Goal: Download file/media

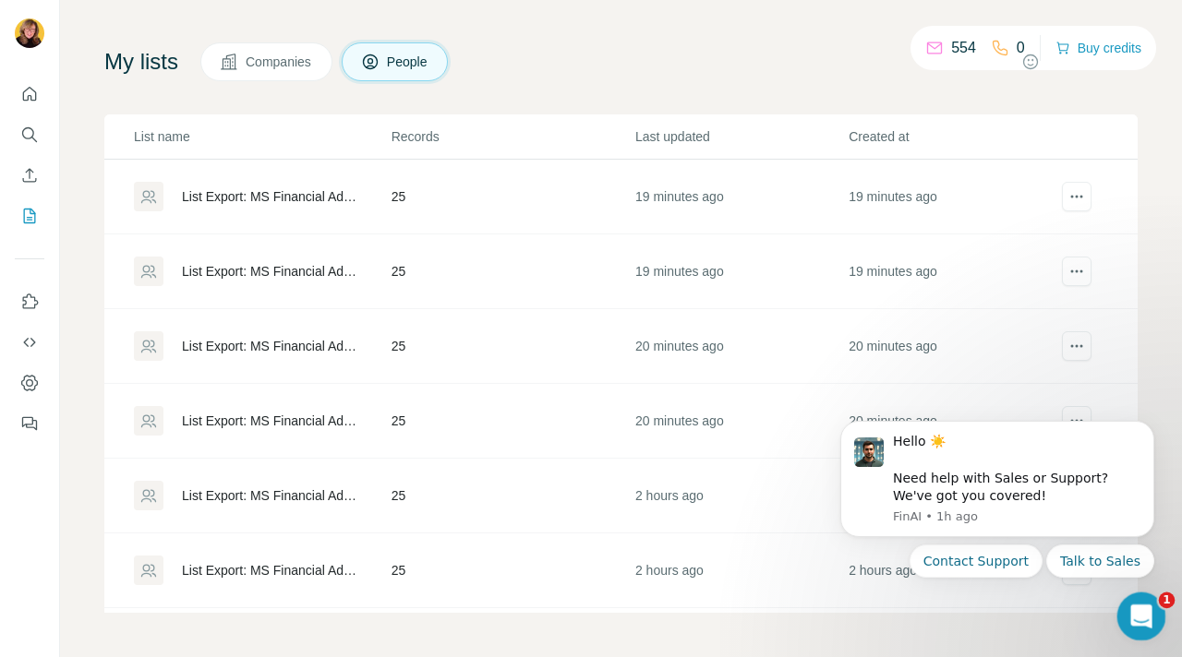
click at [1145, 611] on icon "Open Intercom Messenger" at bounding box center [1139, 614] width 30 height 30
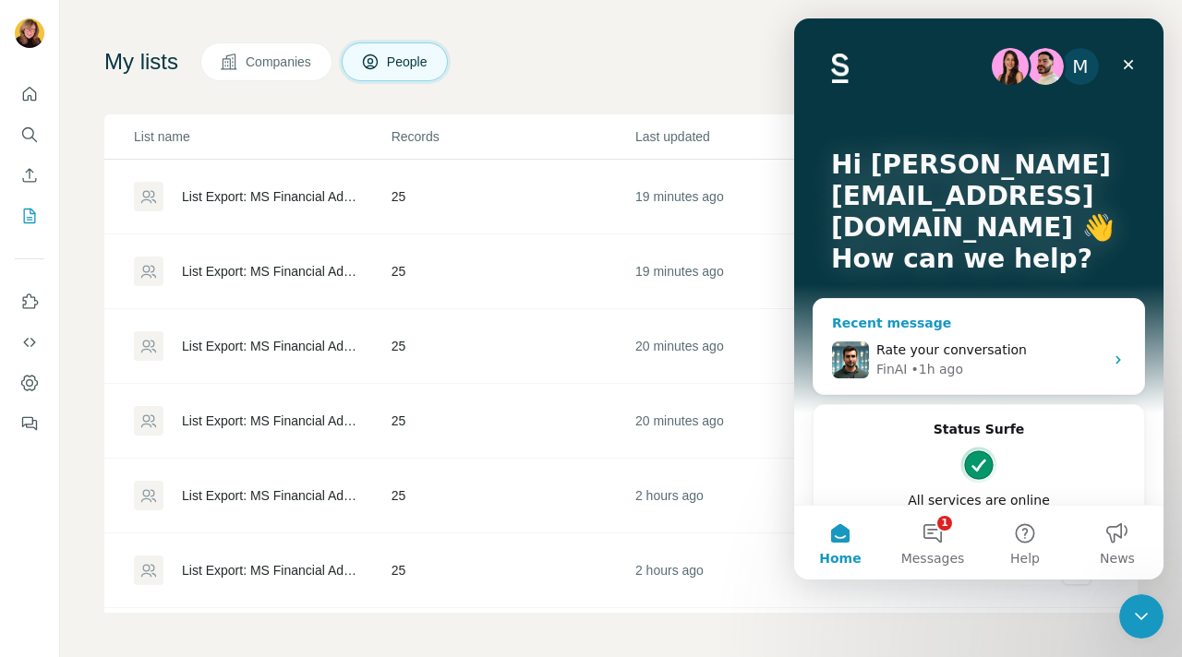
click at [982, 355] on span "Rate your conversation" at bounding box center [951, 350] width 151 height 15
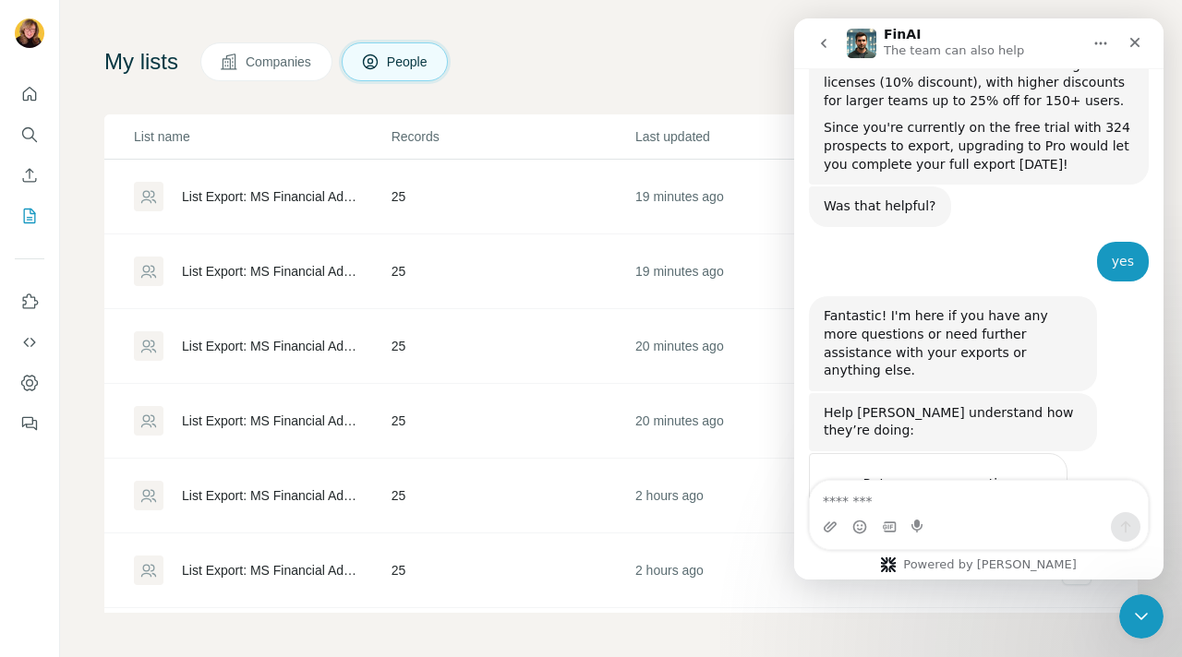
scroll to position [2381, 0]
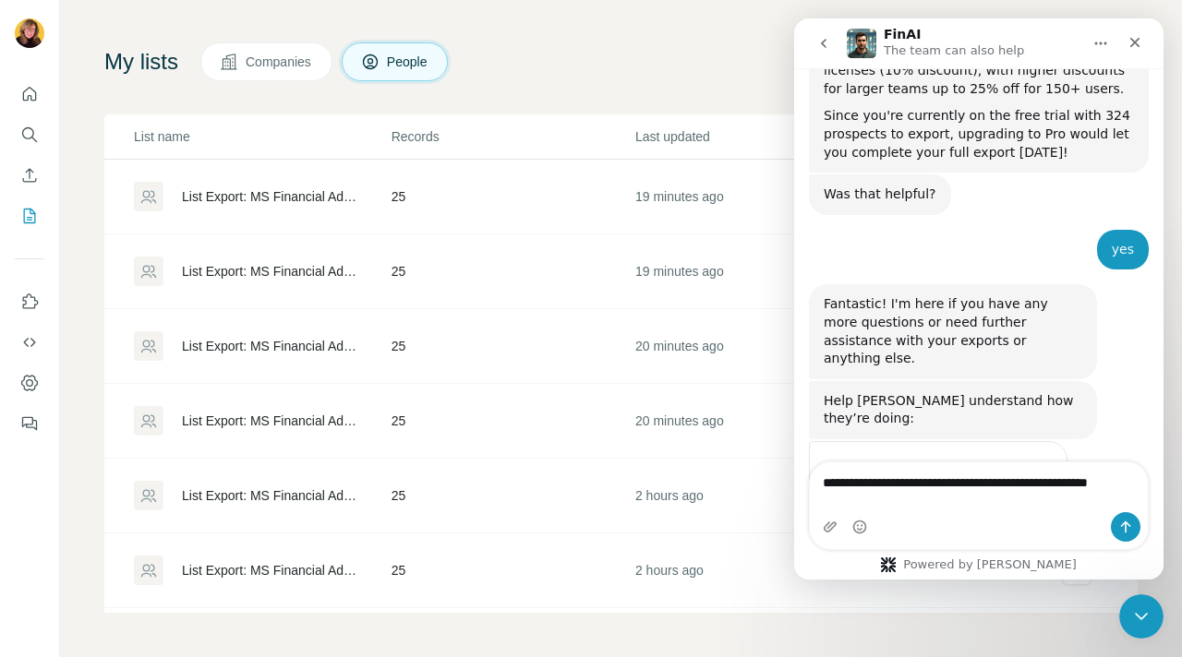
type textarea "**********"
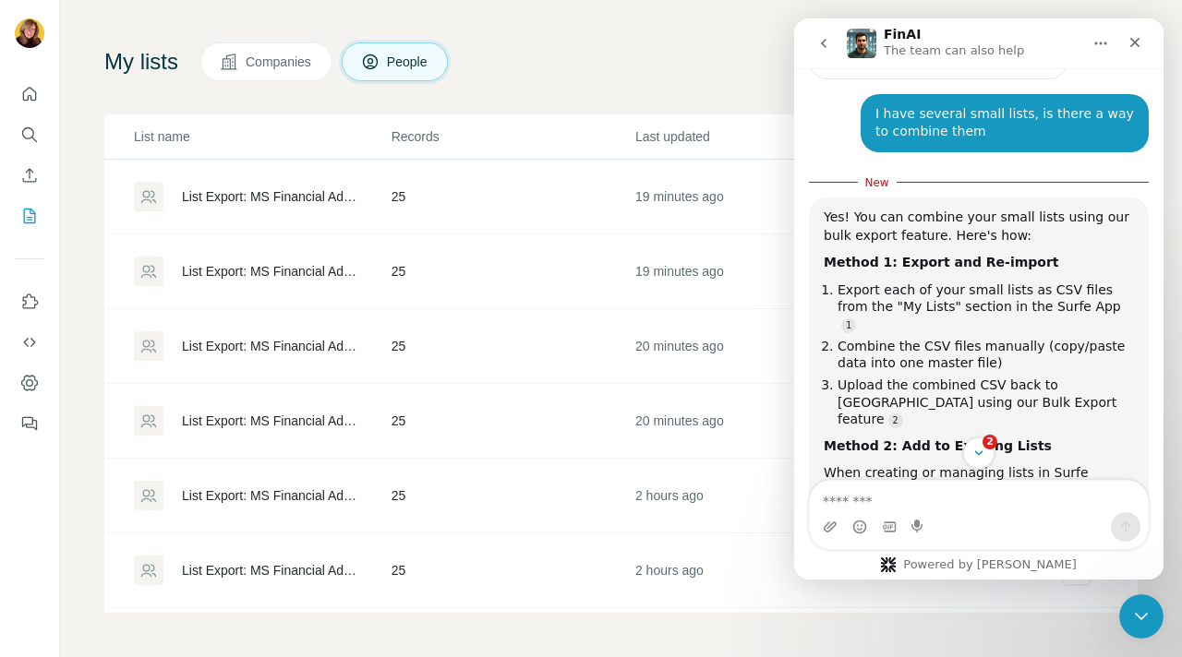
scroll to position [2880, 0]
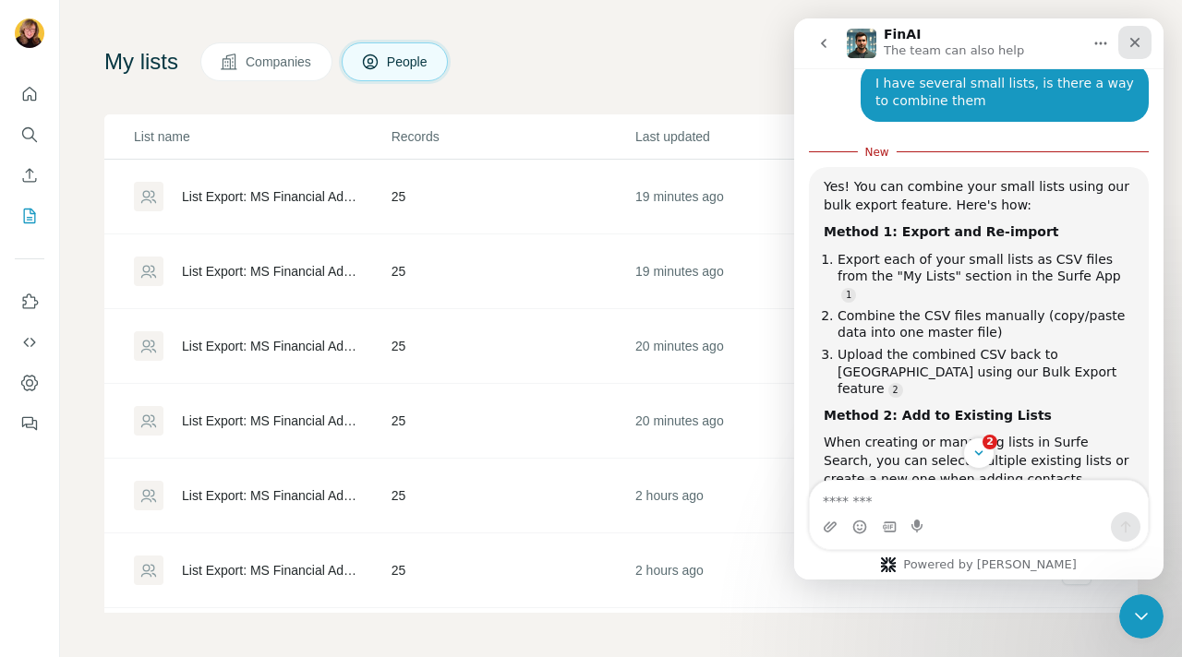
click at [1137, 43] on icon "Close" at bounding box center [1134, 42] width 15 height 15
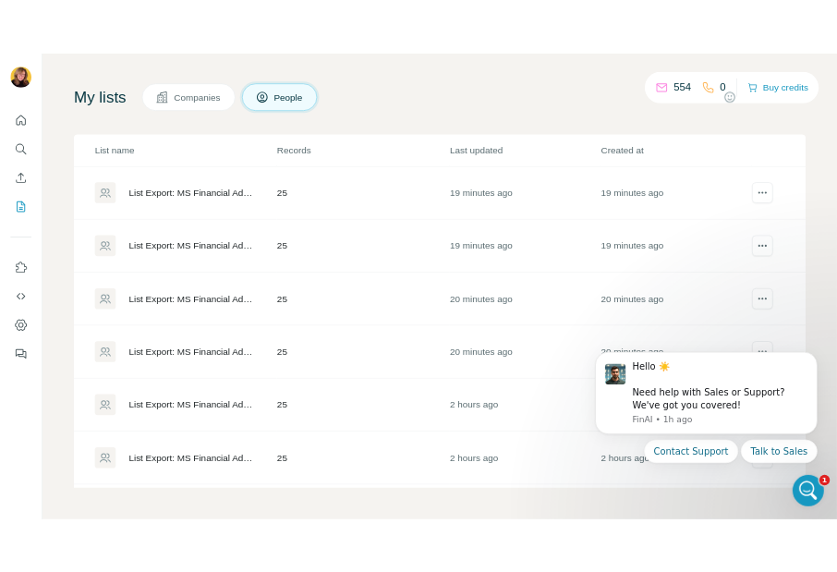
scroll to position [2973, 0]
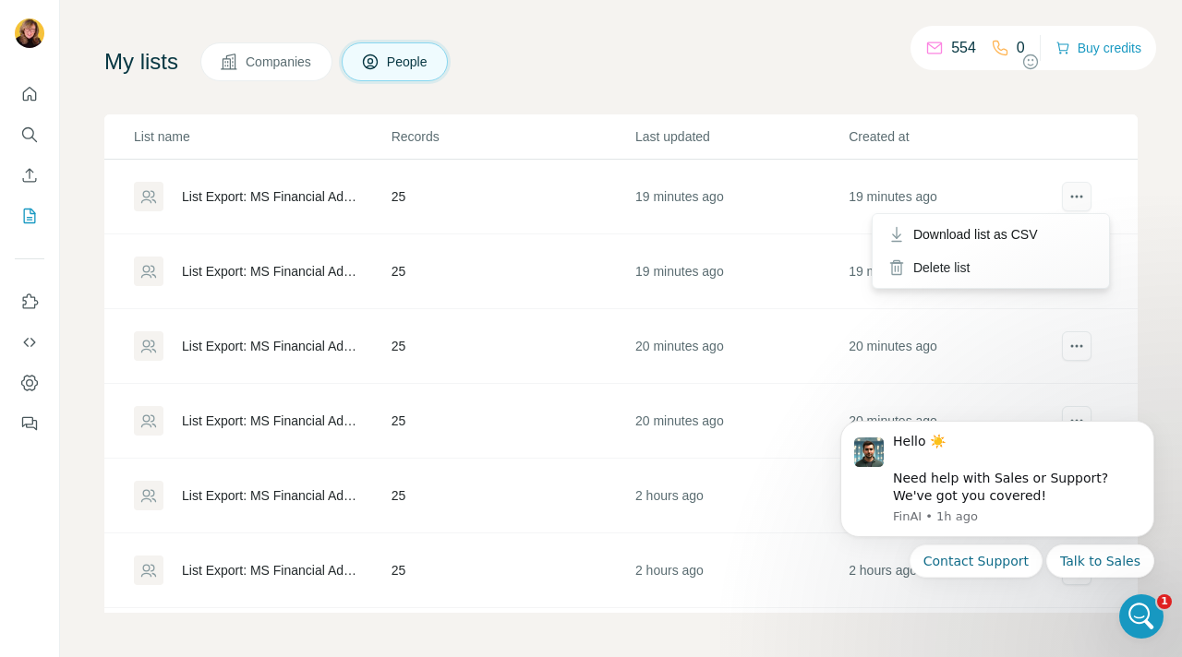
click at [1067, 193] on icon "actions" at bounding box center [1076, 196] width 18 height 18
click at [955, 235] on span "Download list as CSV" at bounding box center [975, 234] width 125 height 18
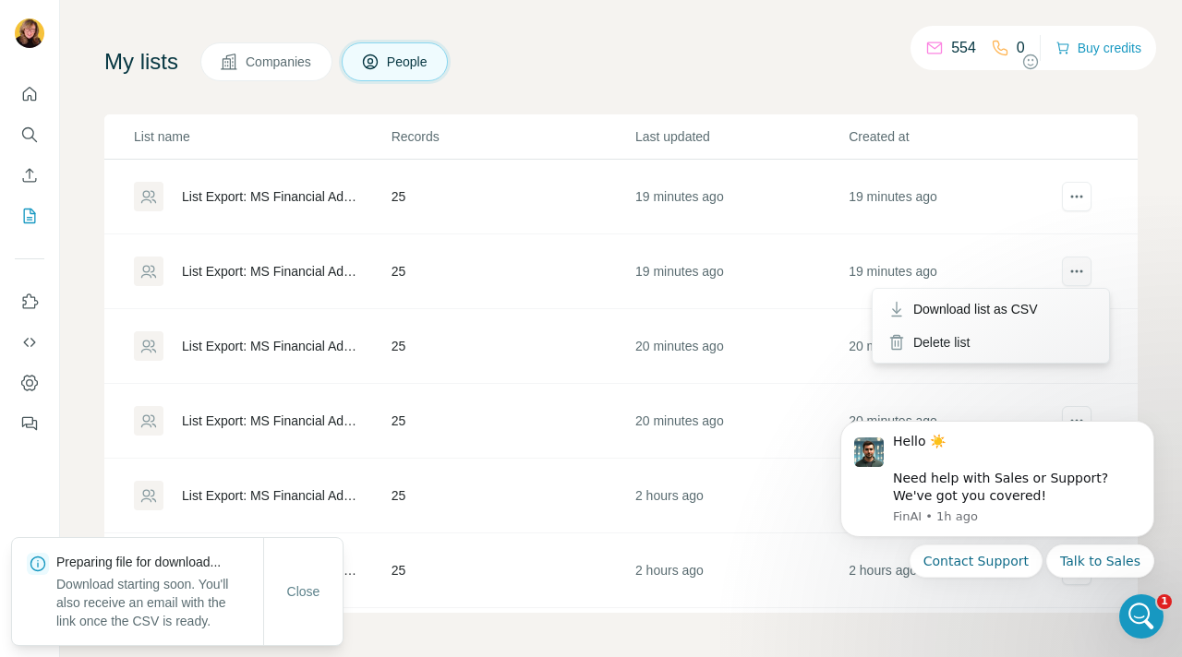
click at [1076, 271] on icon "actions" at bounding box center [1077, 272] width 3 height 3
click at [1018, 307] on span "Download list as CSV" at bounding box center [975, 309] width 125 height 18
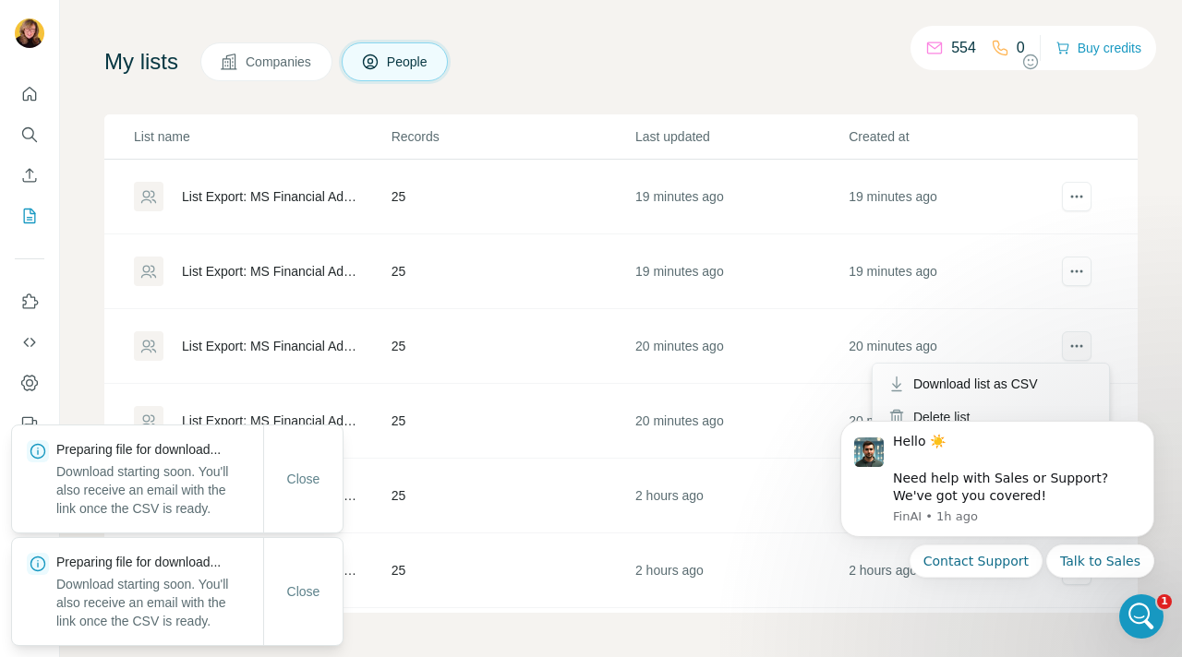
click at [1067, 345] on icon "actions" at bounding box center [1076, 346] width 18 height 18
click at [994, 381] on span "Download list as CSV" at bounding box center [975, 384] width 125 height 18
click at [1151, 425] on icon "Dismiss notification" at bounding box center [1149, 427] width 10 height 10
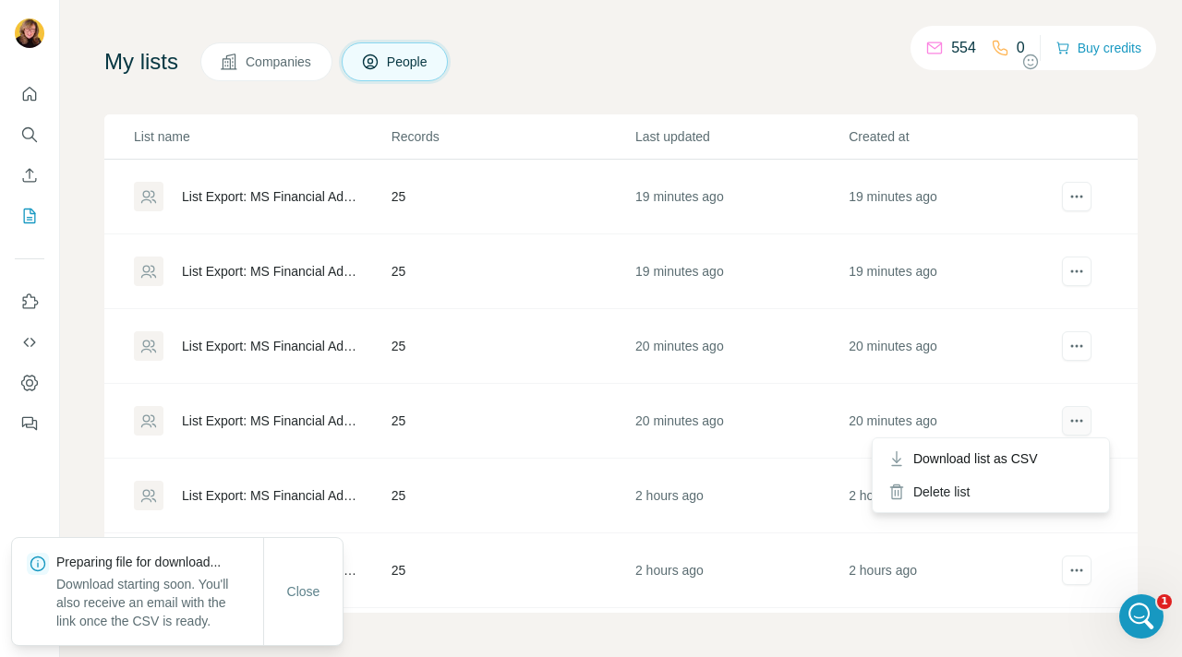
click at [1076, 421] on icon "actions" at bounding box center [1077, 421] width 3 height 3
click at [996, 457] on span "Download list as CSV" at bounding box center [975, 459] width 125 height 18
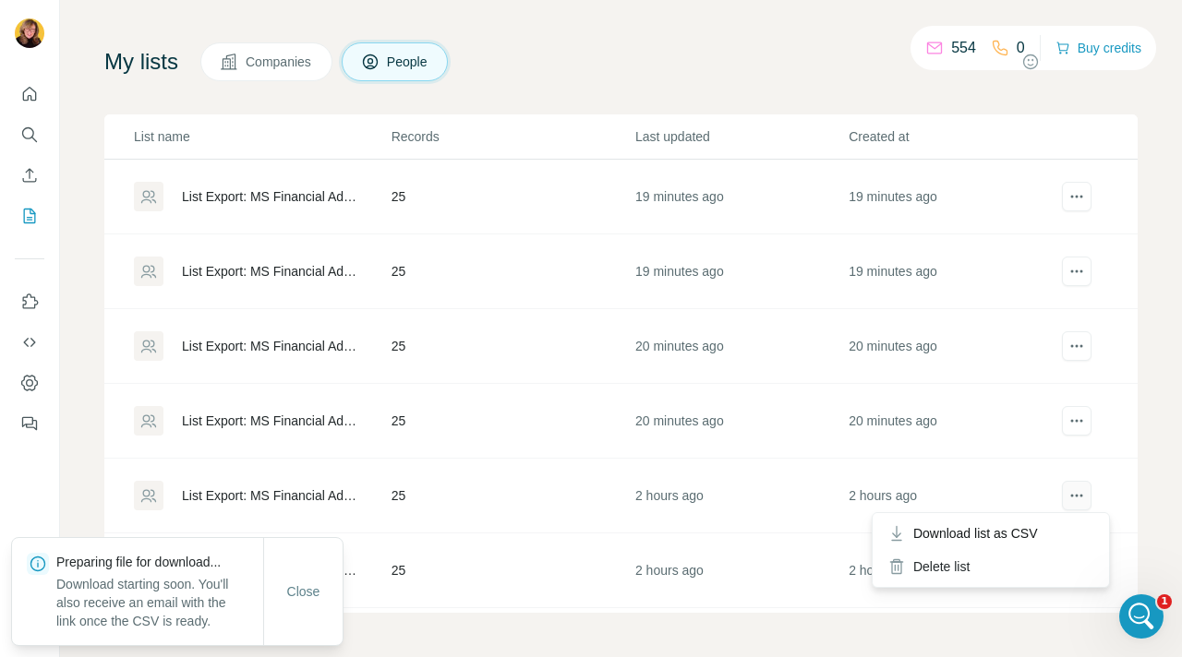
click at [1076, 496] on icon "actions" at bounding box center [1077, 496] width 3 height 3
click at [1067, 493] on icon "actions" at bounding box center [1076, 496] width 18 height 18
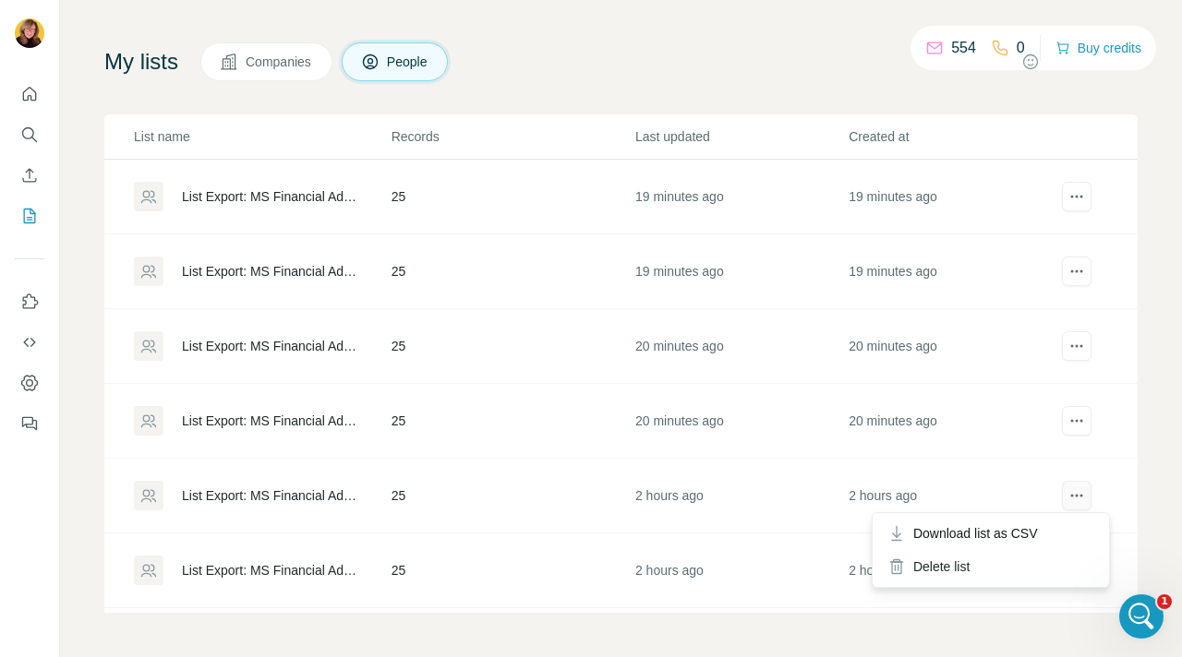
click at [1067, 492] on icon "actions" at bounding box center [1076, 496] width 18 height 18
click at [1026, 533] on span "Download list as CSV" at bounding box center [975, 533] width 125 height 18
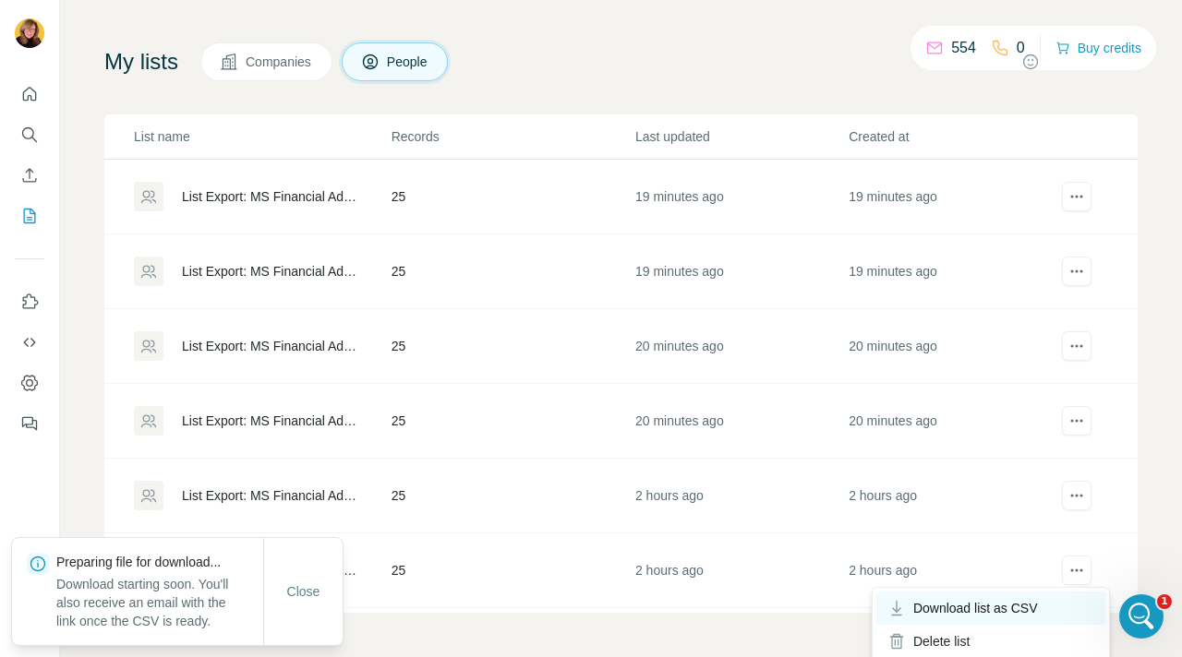
click at [1031, 607] on span "Download list as CSV" at bounding box center [975, 608] width 125 height 18
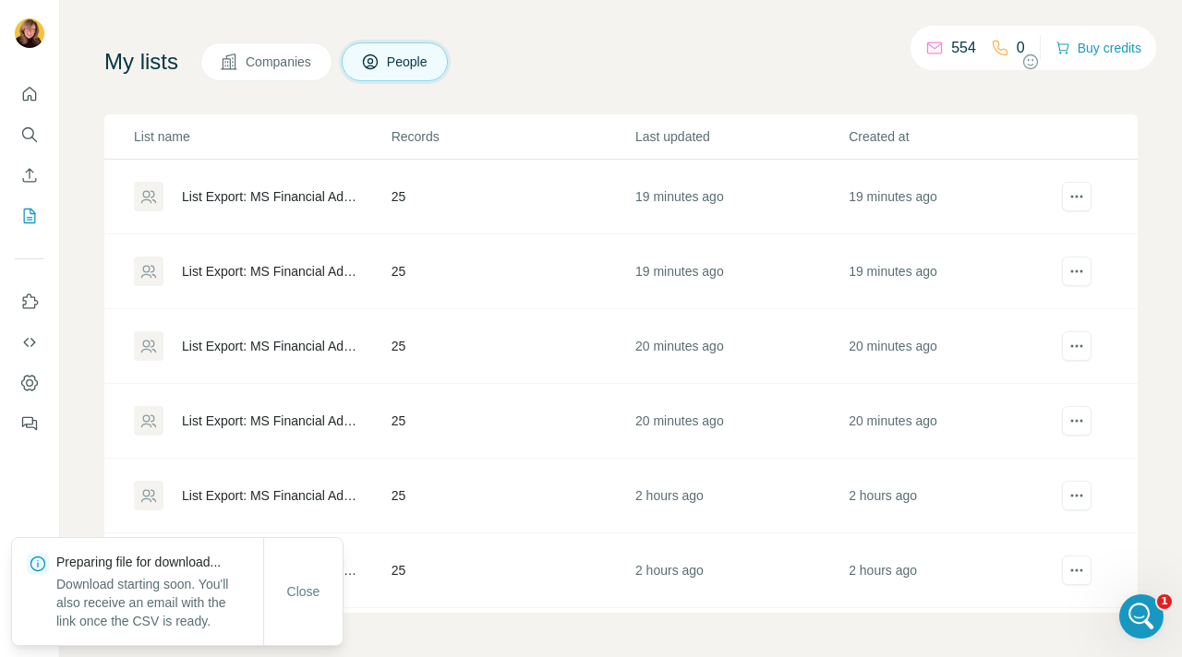
click at [1141, 396] on div "554 0 Buy credits My lists Companies People Share feedback List name Records La…" at bounding box center [621, 328] width 1122 height 657
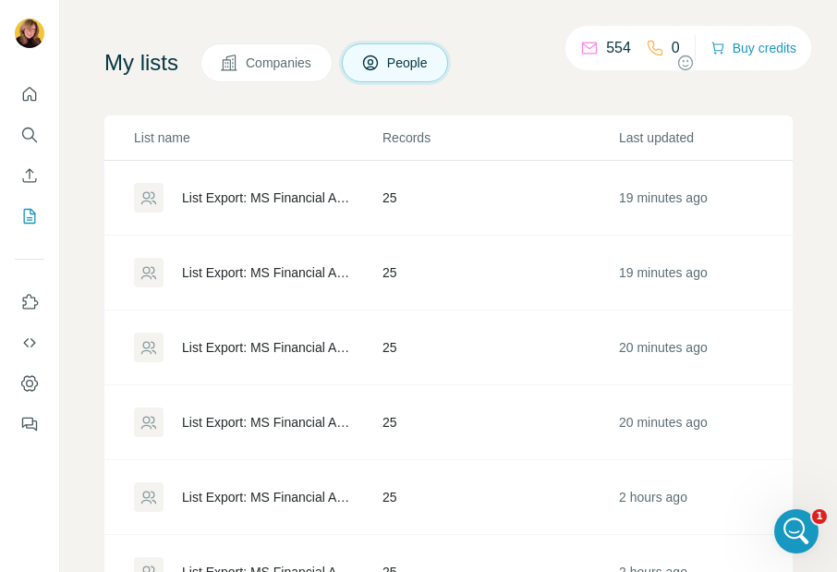
scroll to position [3059, 0]
